Goal: Task Accomplishment & Management: Manage account settings

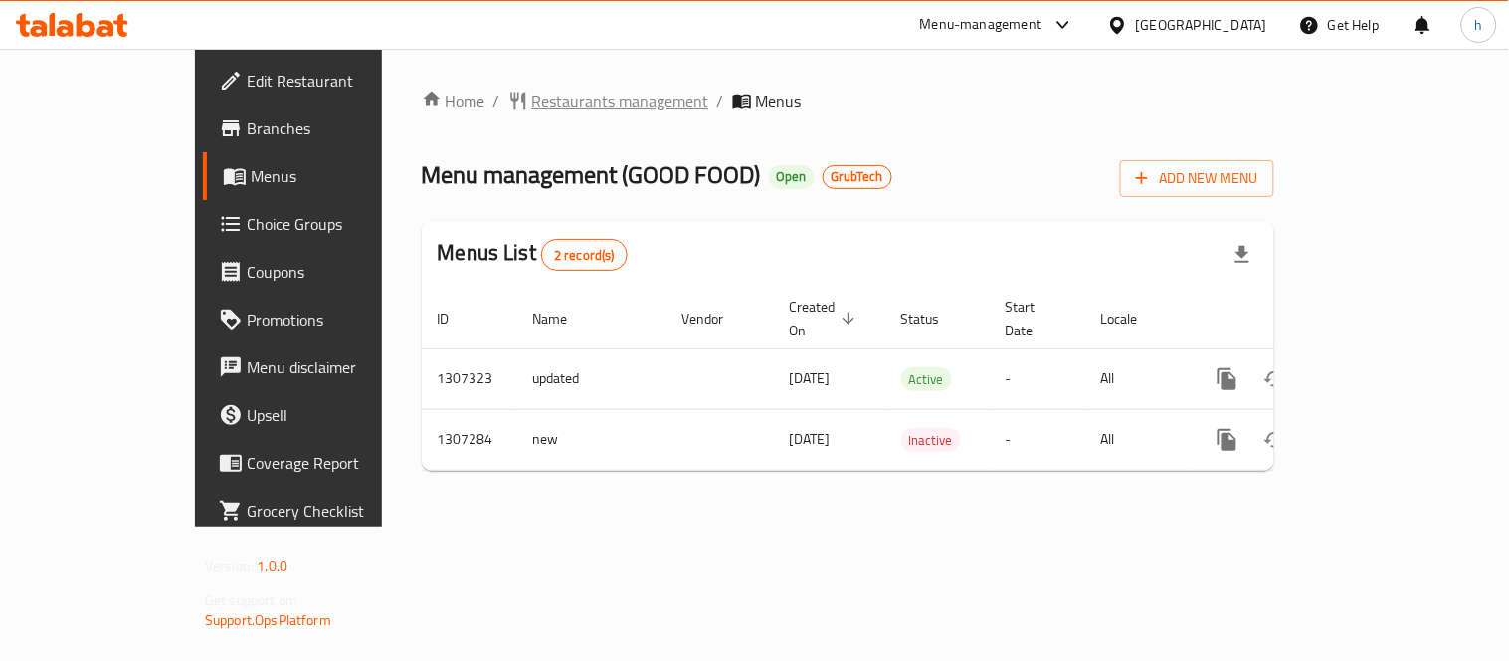
click at [532, 94] on span "Restaurants management" at bounding box center [620, 101] width 177 height 24
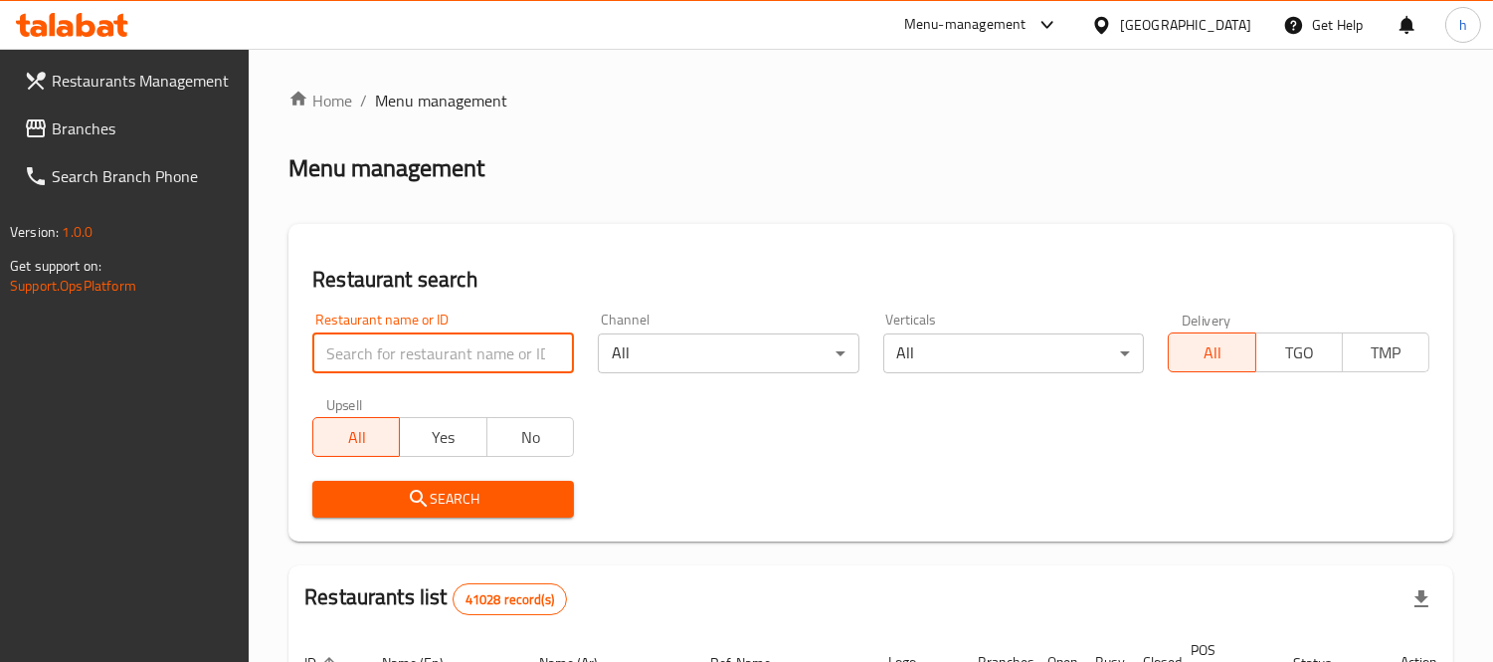
click at [412, 346] on input "search" at bounding box center [443, 353] width 262 height 40
paste input "704377"
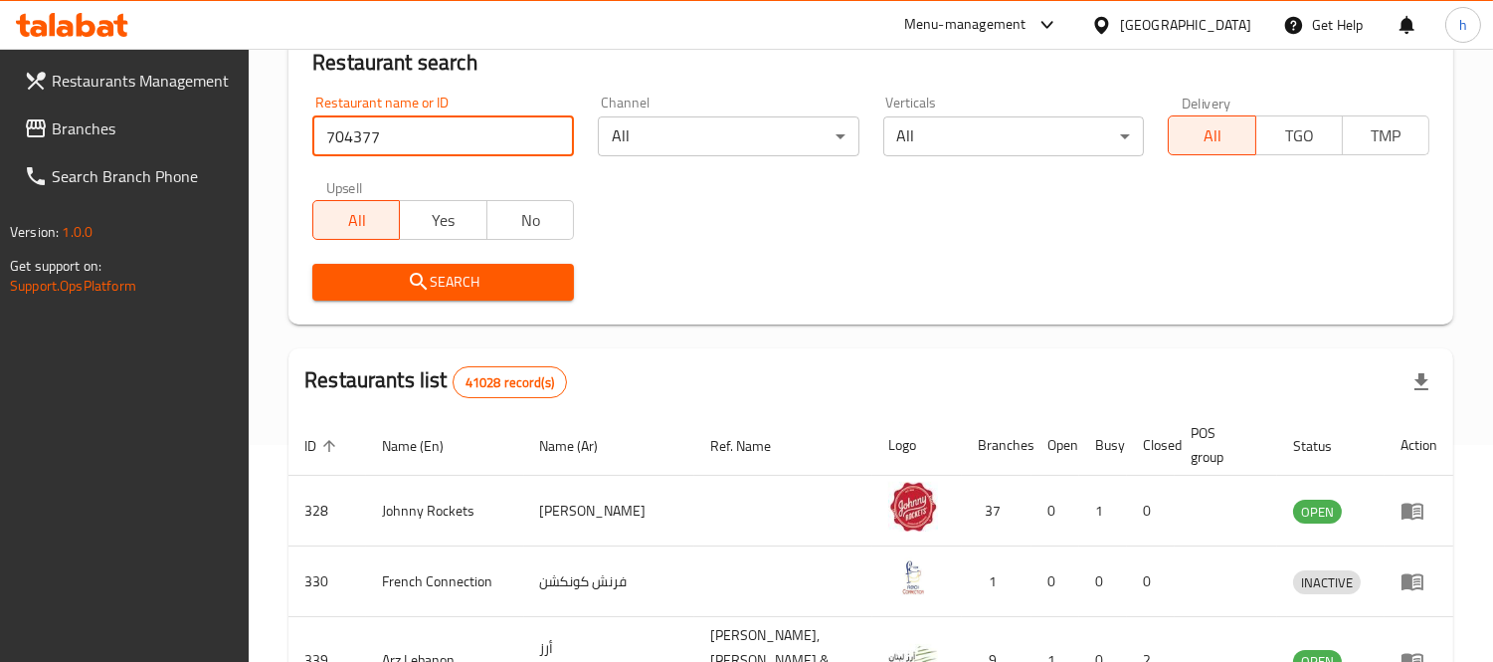
scroll to position [221, 0]
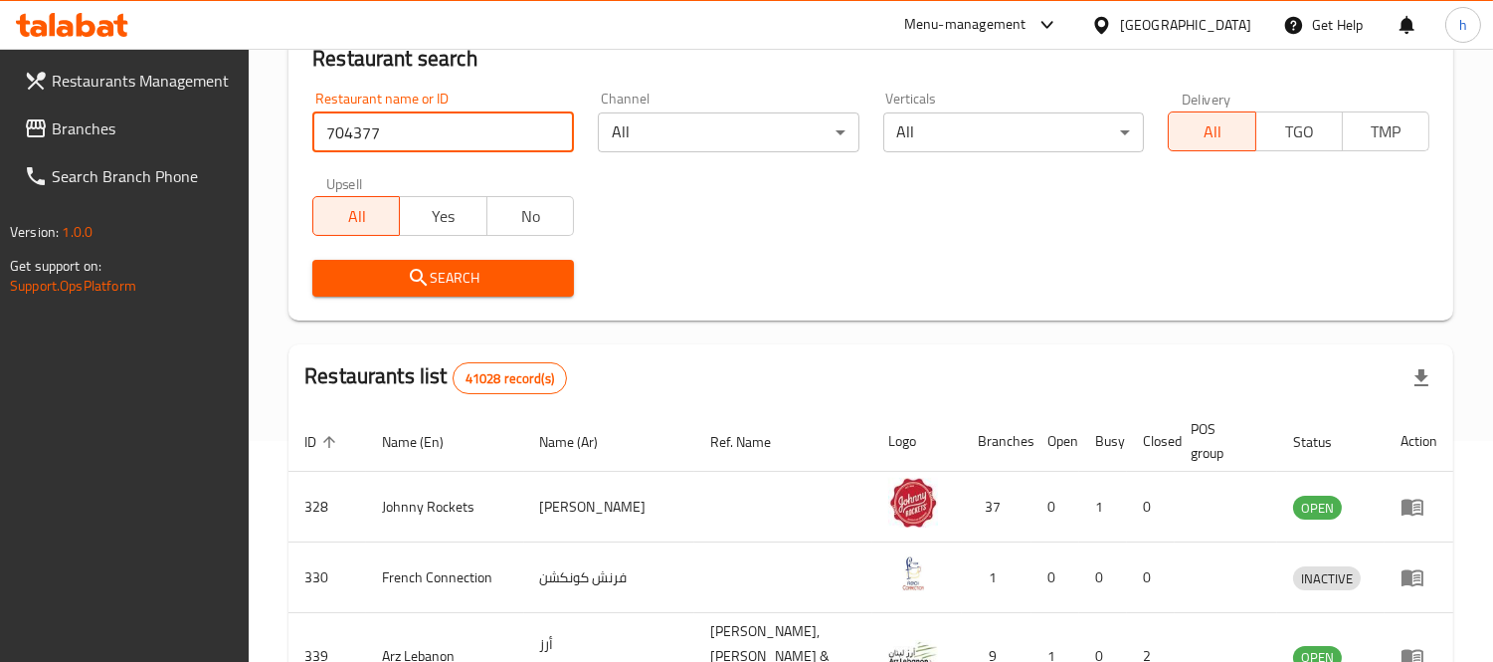
type input "704377"
click button "Search" at bounding box center [443, 278] width 262 height 37
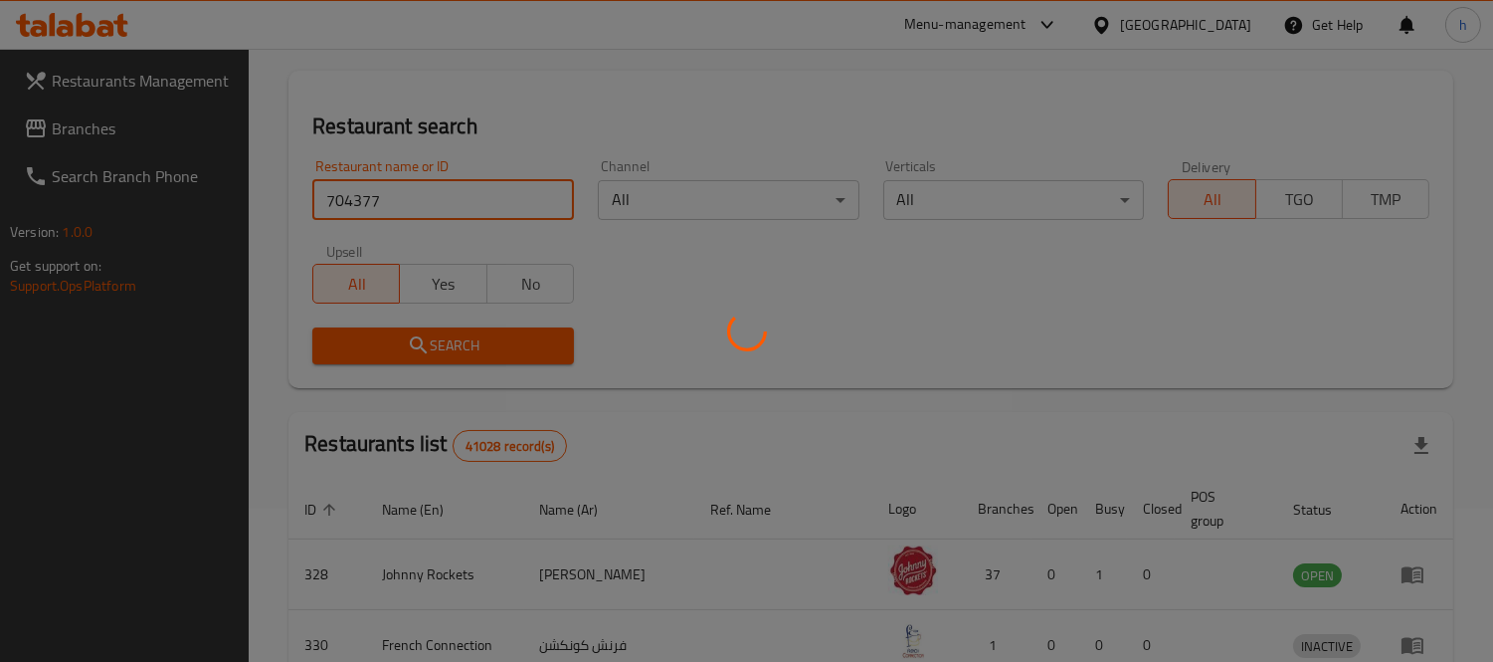
scroll to position [186, 0]
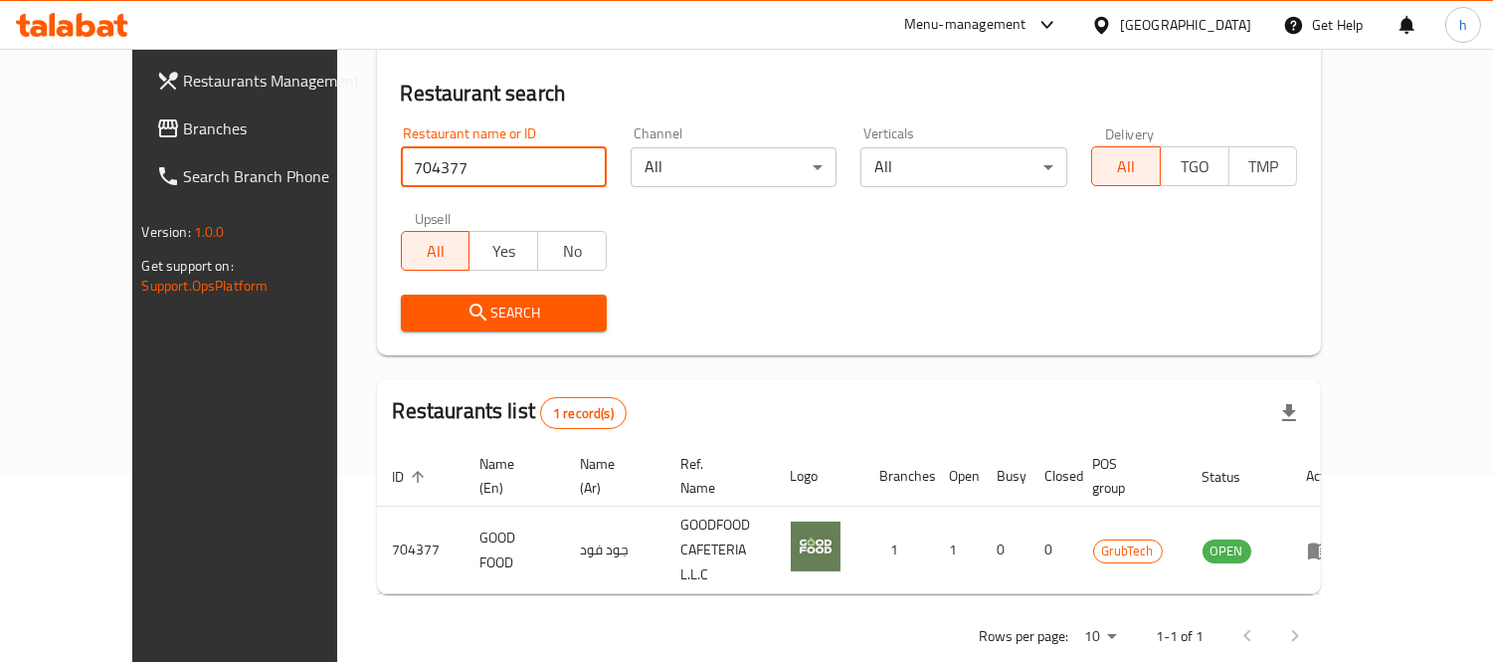
click button "Search" at bounding box center [504, 312] width 206 height 37
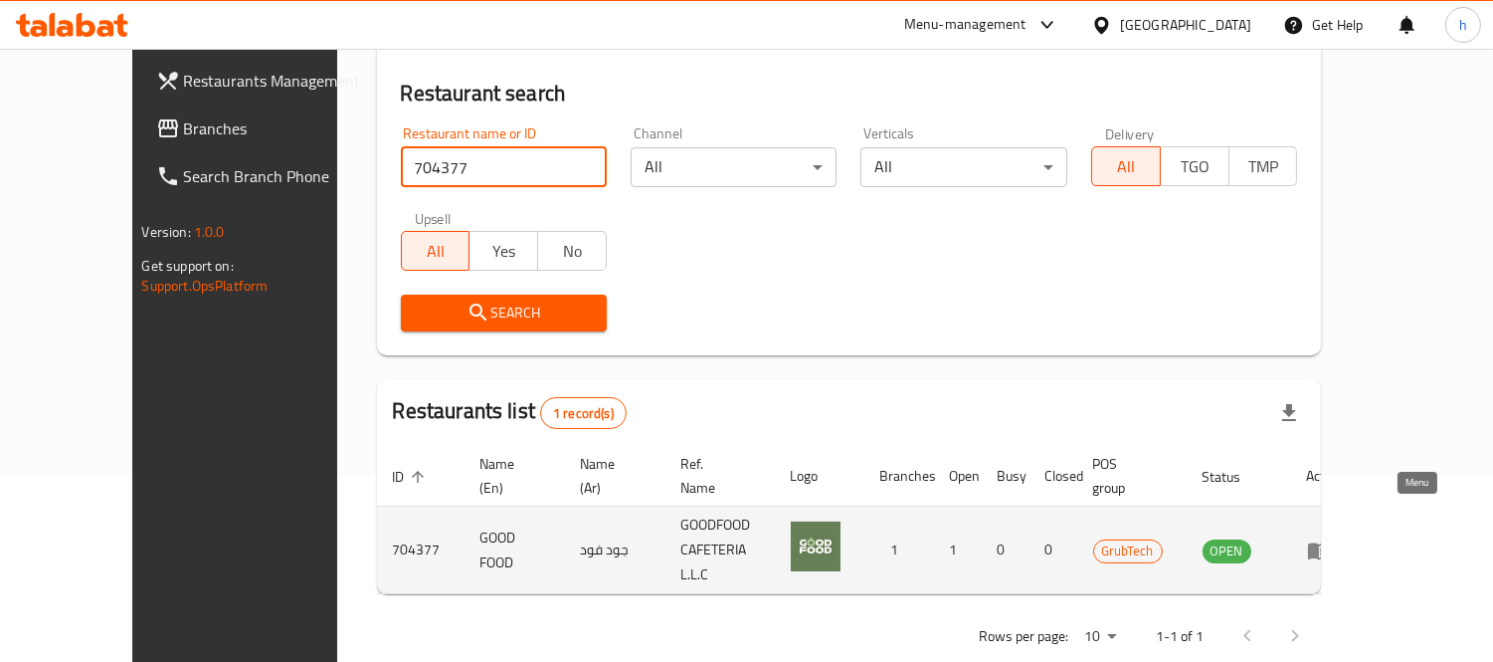
click at [1327, 547] on icon "enhanced table" at bounding box center [1323, 551] width 7 height 8
